Goal: Navigation & Orientation: Locate item on page

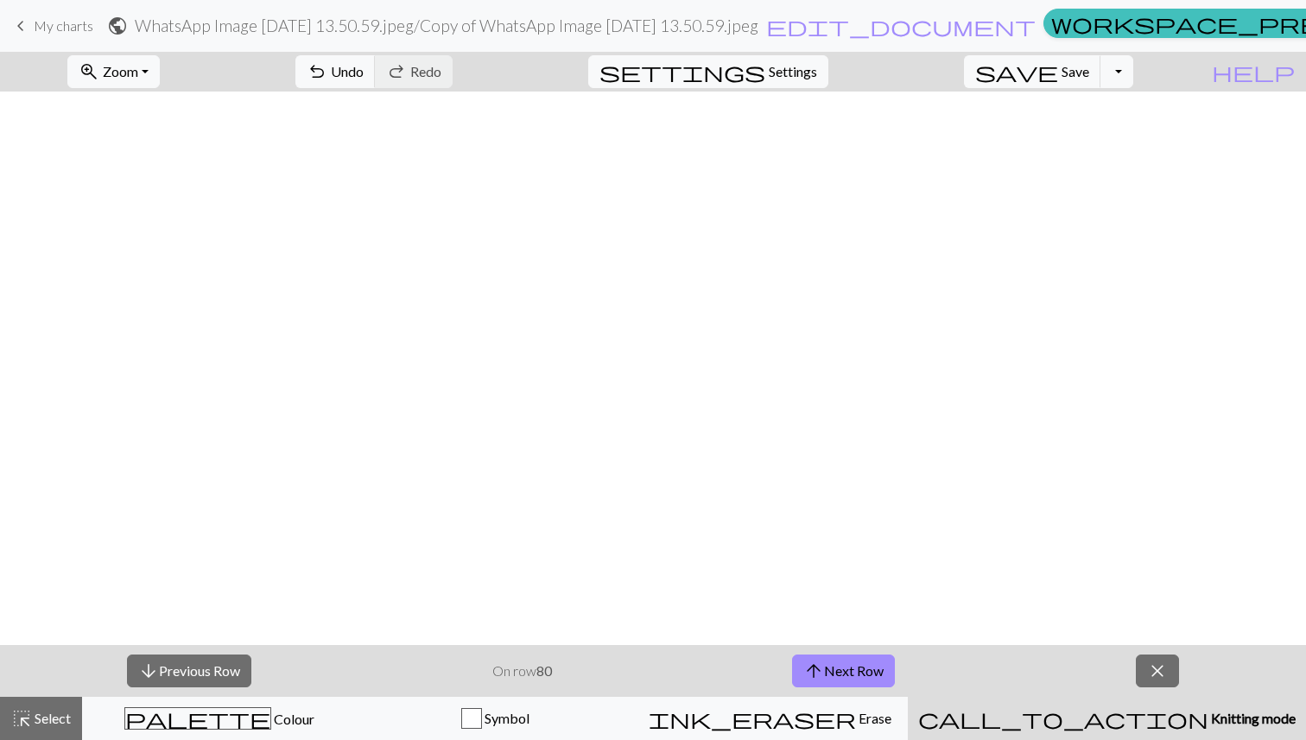
scroll to position [1005, 482]
click at [832, 678] on button "arrow_upward Next Row" at bounding box center [843, 671] width 103 height 33
click at [685, 654] on div "arrow_downward Previous Row On row 81 arrow_upward Next Row close" at bounding box center [653, 671] width 1306 height 52
click at [825, 668] on button "arrow_upward Next Row" at bounding box center [843, 671] width 103 height 33
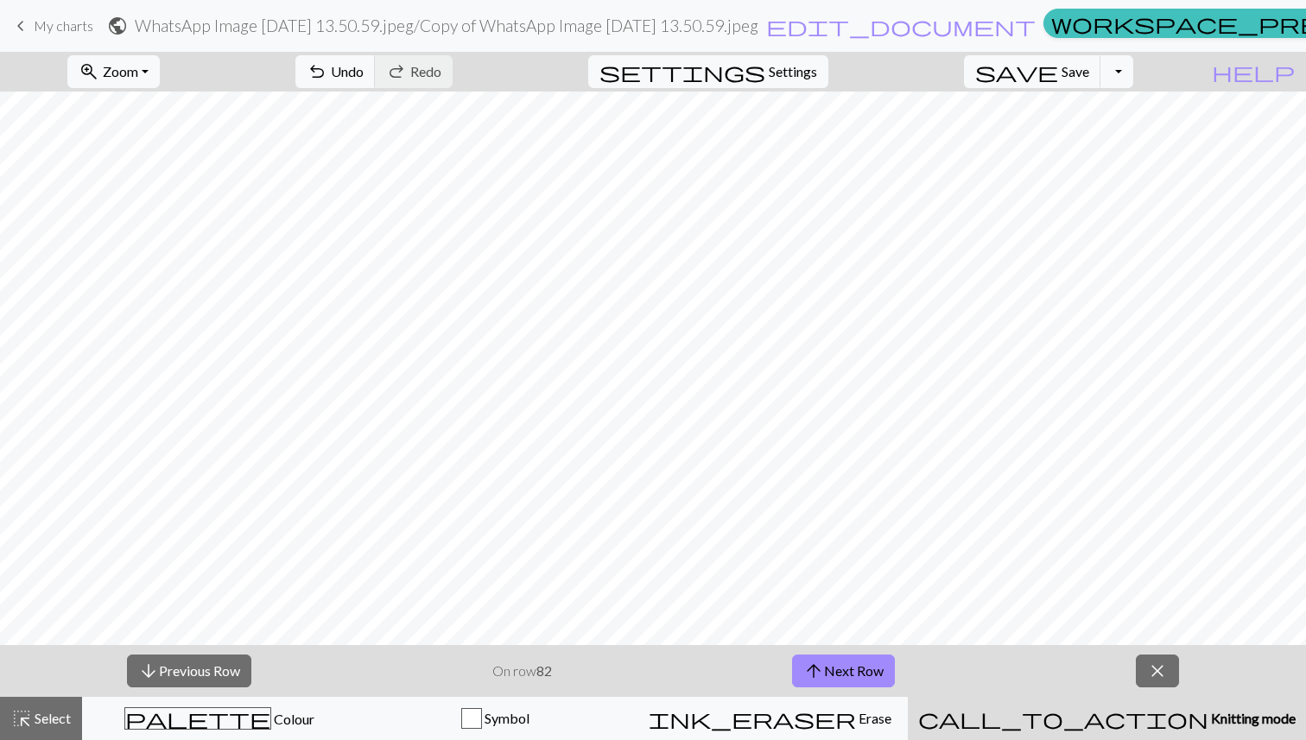
click at [739, 659] on div "arrow_downward Previous Row On row 82 arrow_upward Next Row close" at bounding box center [653, 671] width 1306 height 52
click at [820, 675] on span "arrow_upward" at bounding box center [813, 671] width 21 height 24
click at [733, 668] on div "arrow_downward Previous Row On row 83 arrow_upward Next Row close" at bounding box center [653, 671] width 1306 height 52
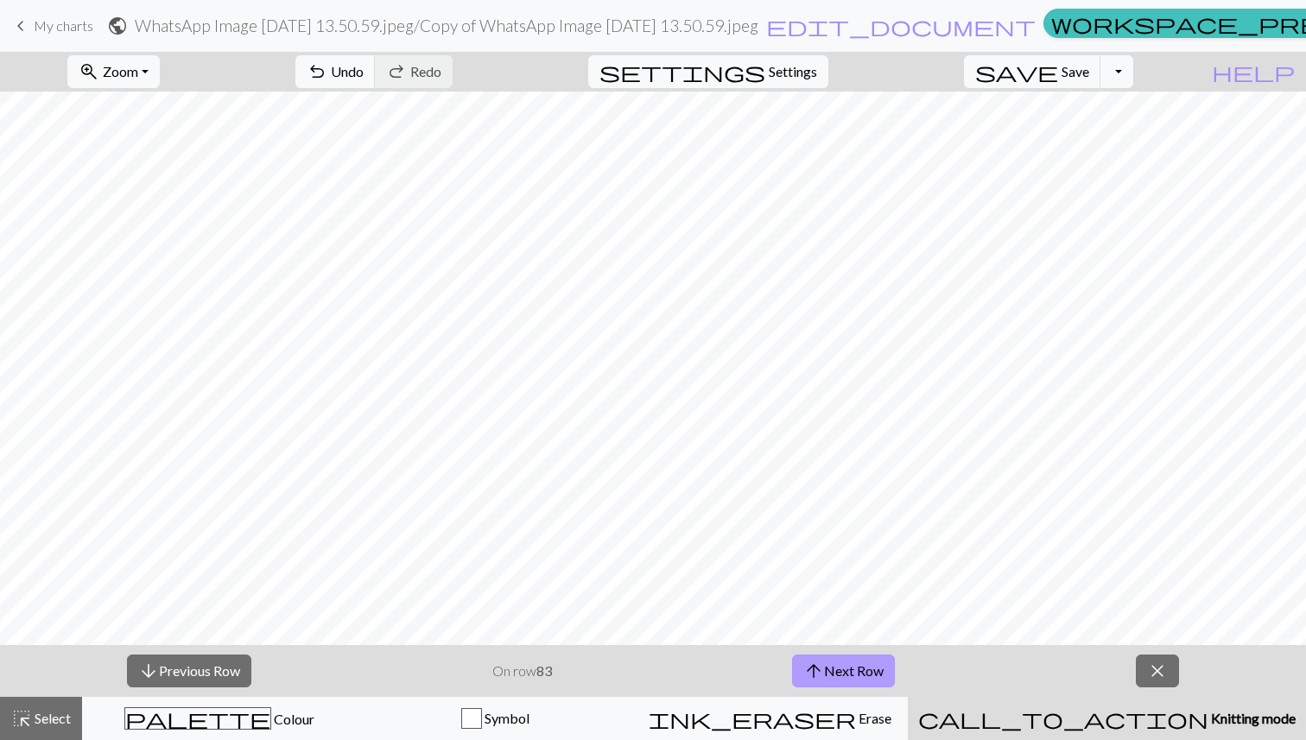
click at [847, 670] on button "arrow_upward Next Row" at bounding box center [843, 671] width 103 height 33
click at [239, 673] on button "arrow_downward Previous Row" at bounding box center [189, 671] width 124 height 33
click at [498, 678] on p "On row 83" at bounding box center [522, 671] width 60 height 21
click at [808, 670] on span "arrow_upward" at bounding box center [813, 671] width 21 height 24
click at [717, 672] on div "arrow_downward Previous Row On row 84 arrow_upward Next Row close" at bounding box center [653, 671] width 1306 height 52
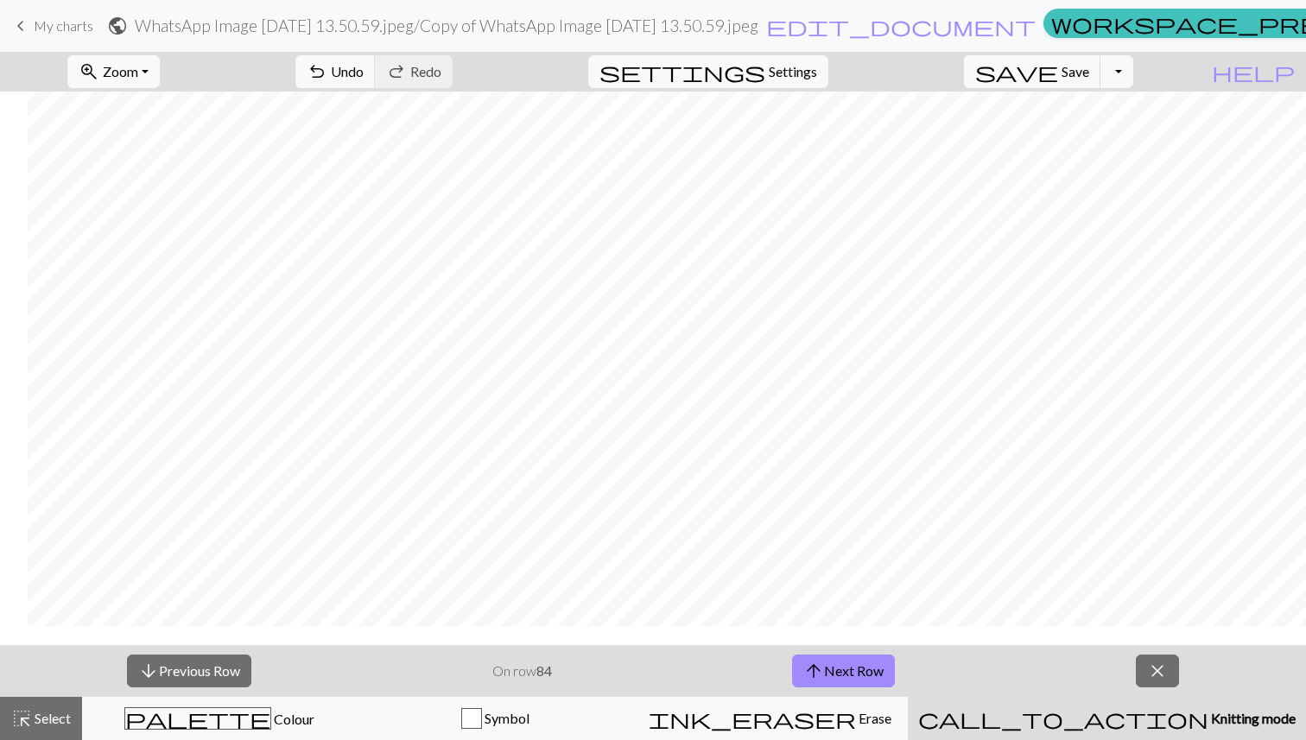
scroll to position [976, 482]
click at [834, 675] on button "arrow_upward Next Row" at bounding box center [843, 671] width 103 height 33
click at [726, 675] on div "arrow_downward Previous Row On row 85 arrow_upward Next Row close" at bounding box center [653, 671] width 1306 height 52
click at [658, 664] on div "arrow_downward Previous Row On row 85 arrow_upward Next Row close" at bounding box center [653, 671] width 1306 height 52
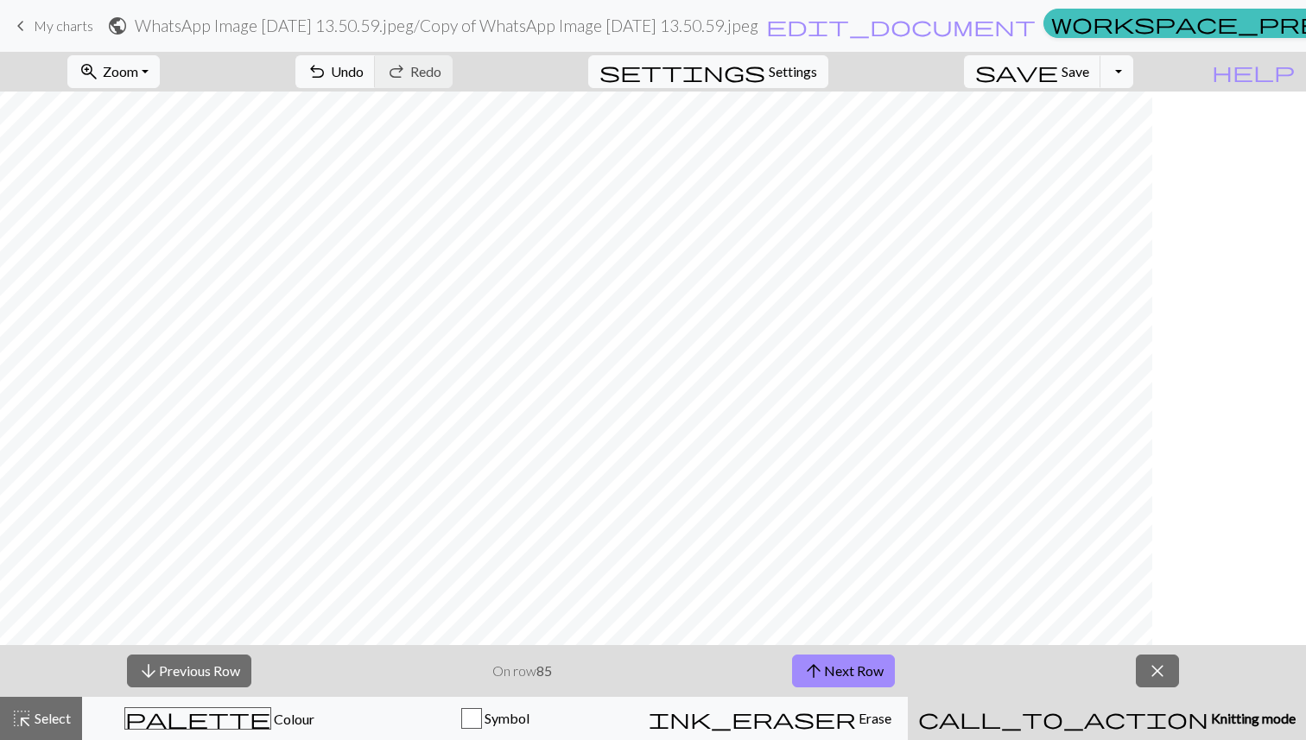
scroll to position [938, 0]
click at [830, 676] on button "arrow_upward Next Row" at bounding box center [843, 671] width 103 height 33
click at [680, 669] on div "arrow_downward Previous Row On row 86 arrow_upward Next Row close" at bounding box center [653, 671] width 1306 height 52
click at [818, 670] on span "arrow_upward" at bounding box center [813, 671] width 21 height 24
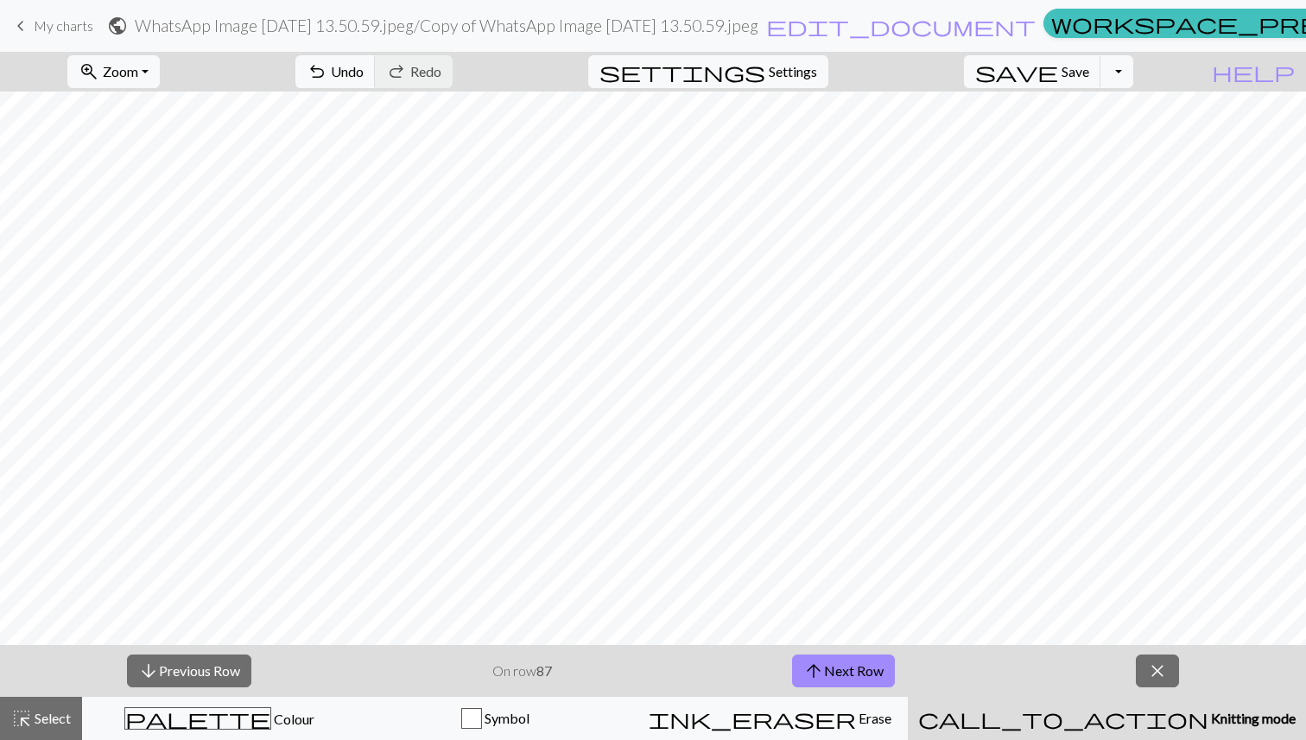
click at [749, 687] on div "arrow_downward Previous Row On row 87 arrow_upward Next Row close" at bounding box center [653, 671] width 1306 height 52
click at [839, 669] on button "arrow_upward Next Row" at bounding box center [843, 671] width 103 height 33
click at [732, 667] on div "arrow_downward Previous Row On row 88 arrow_upward Next Row close" at bounding box center [653, 671] width 1306 height 52
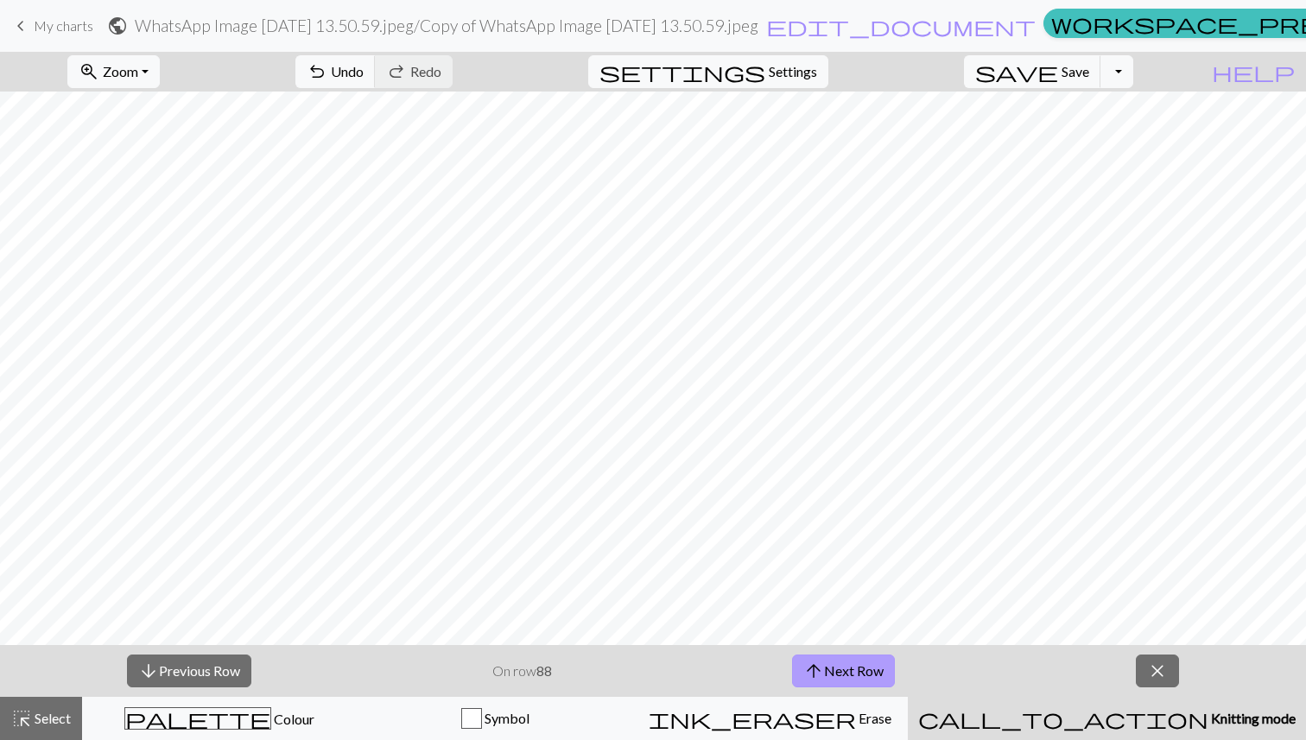
click at [840, 656] on button "arrow_upward Next Row" at bounding box center [843, 671] width 103 height 33
click at [735, 674] on div "arrow_downward Previous Row On row 89 arrow_upward Next Row close" at bounding box center [653, 671] width 1306 height 52
